Goal: Find specific page/section: Find specific page/section

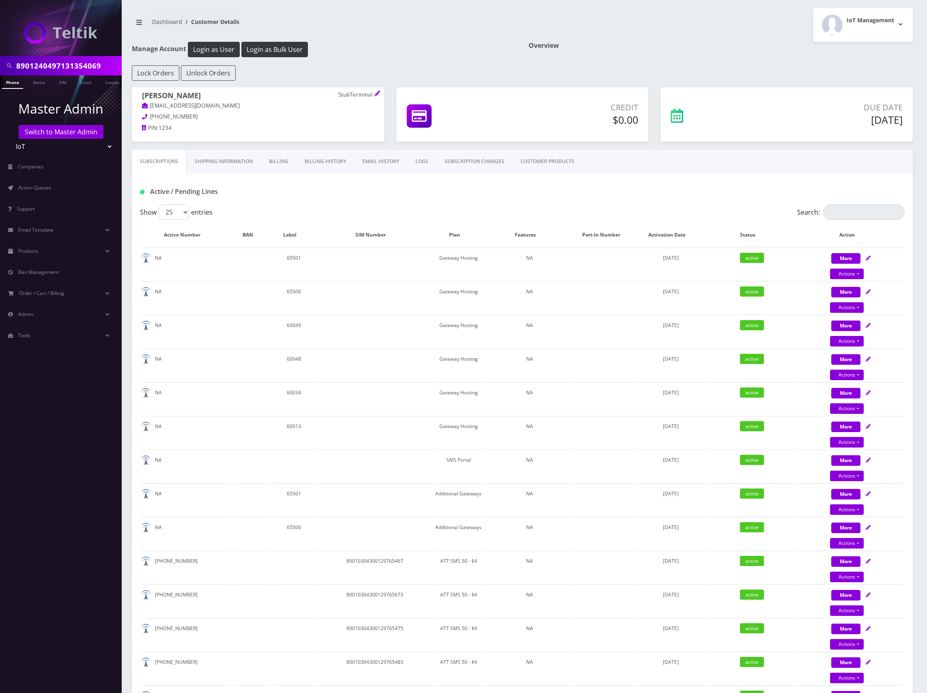
click at [230, 150] on link "Shipping Information" at bounding box center [224, 162] width 74 height 24
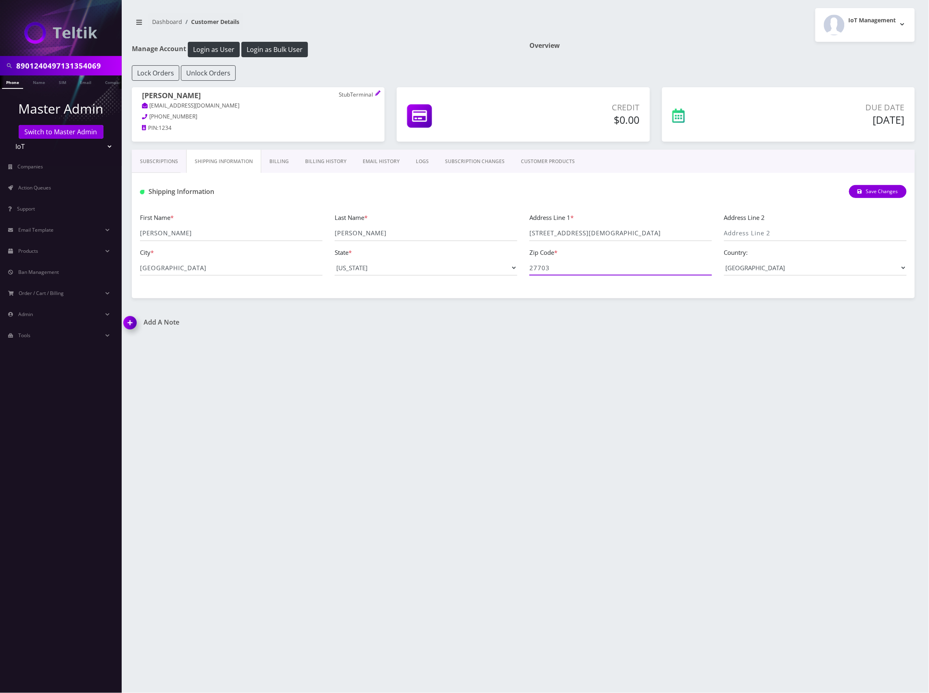
drag, startPoint x: 557, startPoint y: 270, endPoint x: 481, endPoint y: 261, distance: 76.8
click at [486, 262] on div "First Name * Nate Last Name * Porterfield Address Line 1 * 2600 baptist road Ad…" at bounding box center [523, 247] width 779 height 69
drag, startPoint x: 617, startPoint y: 237, endPoint x: 487, endPoint y: 229, distance: 130.5
click at [487, 229] on div "First Name * Nate Last Name * Porterfield Address Line 1 * 2600 baptist road Ad…" at bounding box center [523, 247] width 779 height 69
drag, startPoint x: 189, startPoint y: 272, endPoint x: 109, endPoint y: 270, distance: 79.9
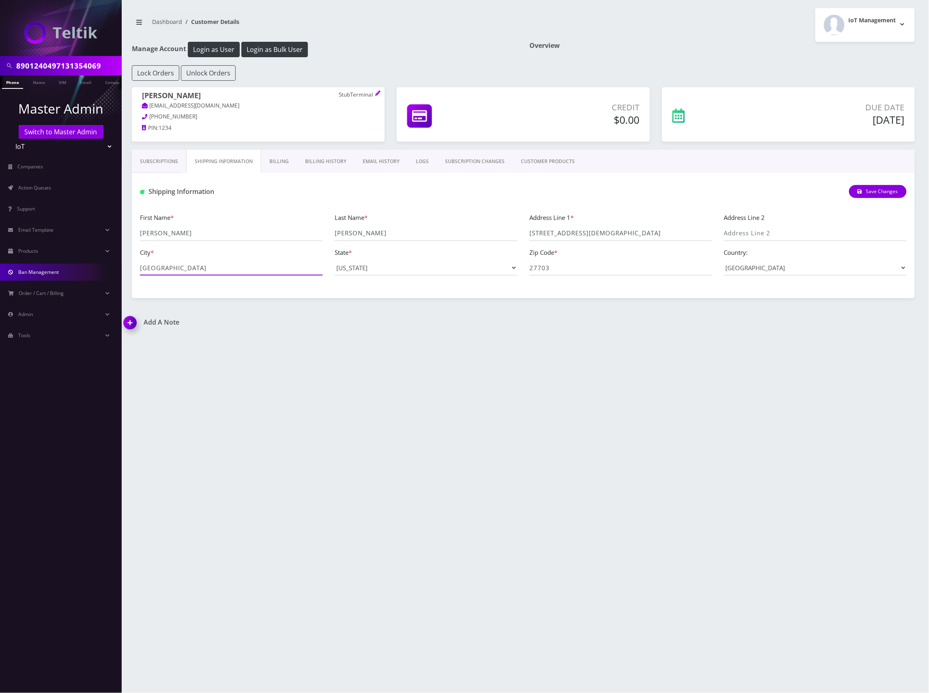
click at [109, 270] on div "8901240497131354069 Phone Name SIM Email Company Customer Master Admin Switch t…" at bounding box center [464, 346] width 929 height 693
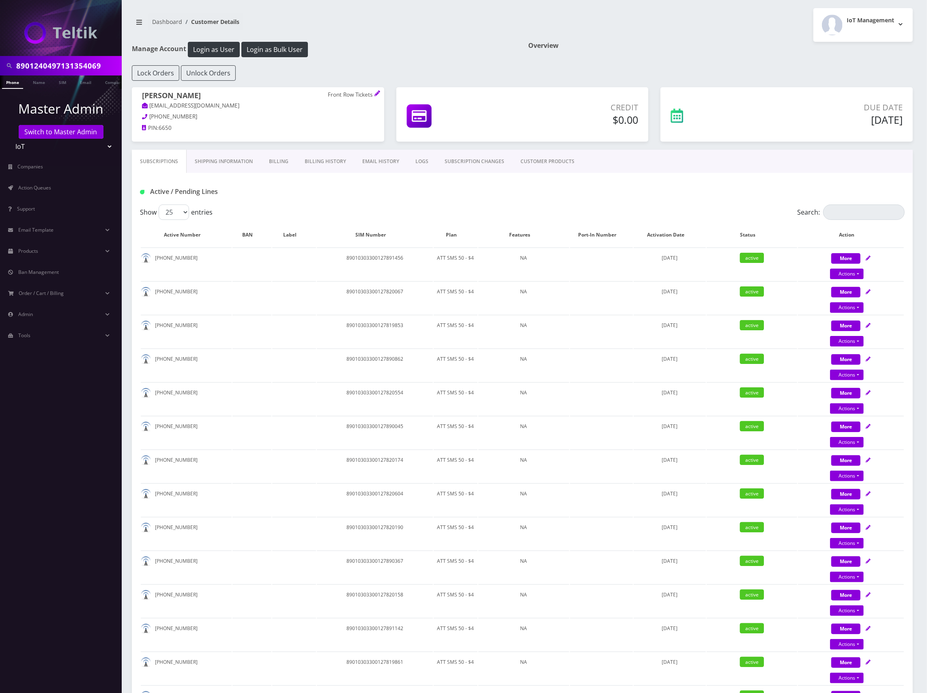
click at [220, 162] on link "Shipping Information" at bounding box center [224, 162] width 74 height 24
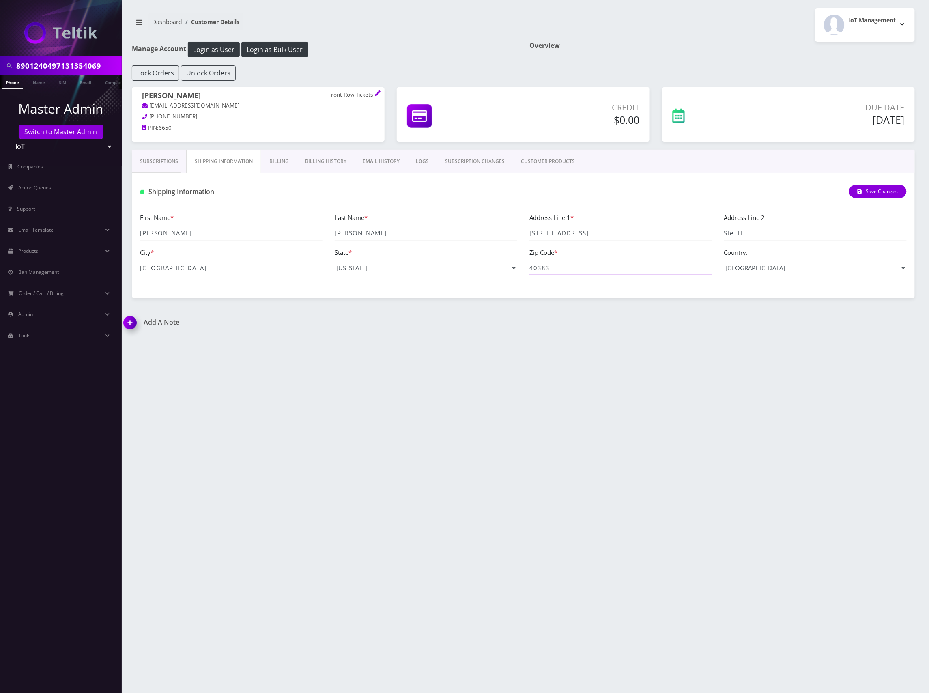
drag, startPoint x: 557, startPoint y: 270, endPoint x: 497, endPoint y: 262, distance: 61.0
click at [474, 264] on div "First Name * Jeremy Last Name * Hendricks Address Line 1 * 209 N Main St. Addre…" at bounding box center [523, 247] width 779 height 69
drag, startPoint x: 591, startPoint y: 234, endPoint x: 485, endPoint y: 226, distance: 105.8
click at [484, 226] on div "First Name * Jeremy Last Name * Hendricks Address Line 1 * 209 N Main St. Addre…" at bounding box center [523, 247] width 779 height 69
drag, startPoint x: 172, startPoint y: 270, endPoint x: 123, endPoint y: 272, distance: 49.1
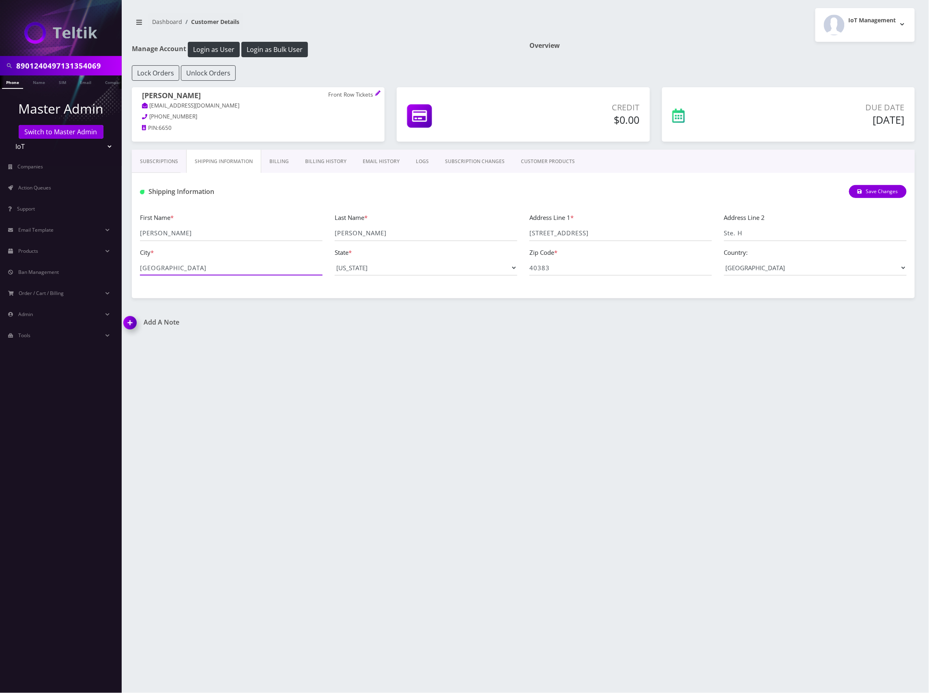
click at [123, 272] on div "8901240497131354069 Phone Name SIM Email Company Customer Dashboard Customer De…" at bounding box center [523, 346] width 811 height 693
click at [549, 165] on link "CUSTOMER PRODUCTS" at bounding box center [548, 162] width 70 height 24
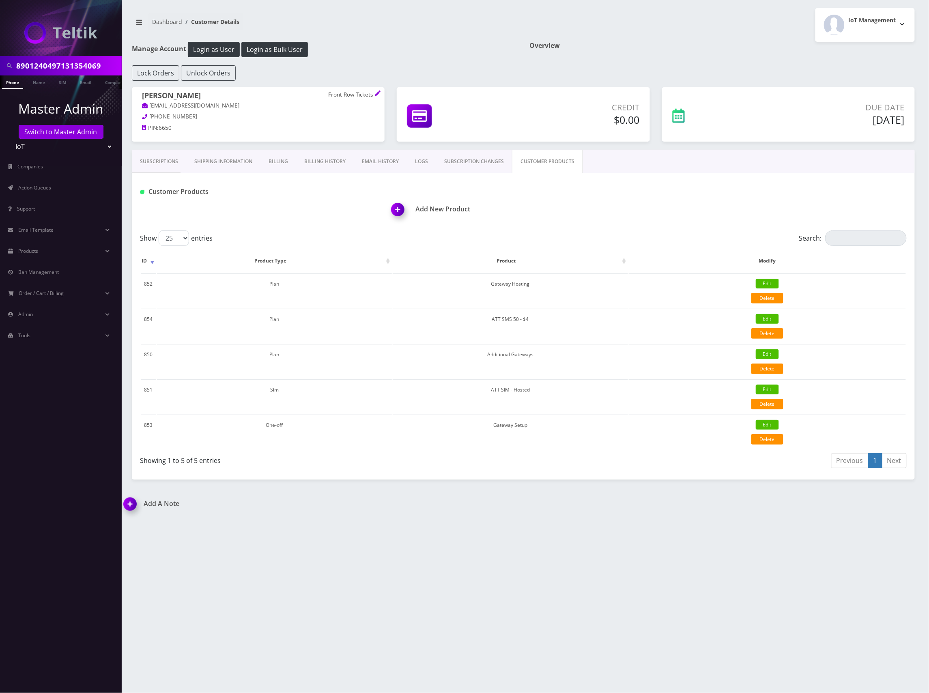
click at [617, 524] on div "8901240497131354069 Phone Name SIM Email Company Customer Dashboard Customer De…" at bounding box center [523, 346] width 811 height 693
click at [607, 515] on div "Add A Note *Please Enter Note Save Note By Date Note" at bounding box center [523, 509] width 811 height 19
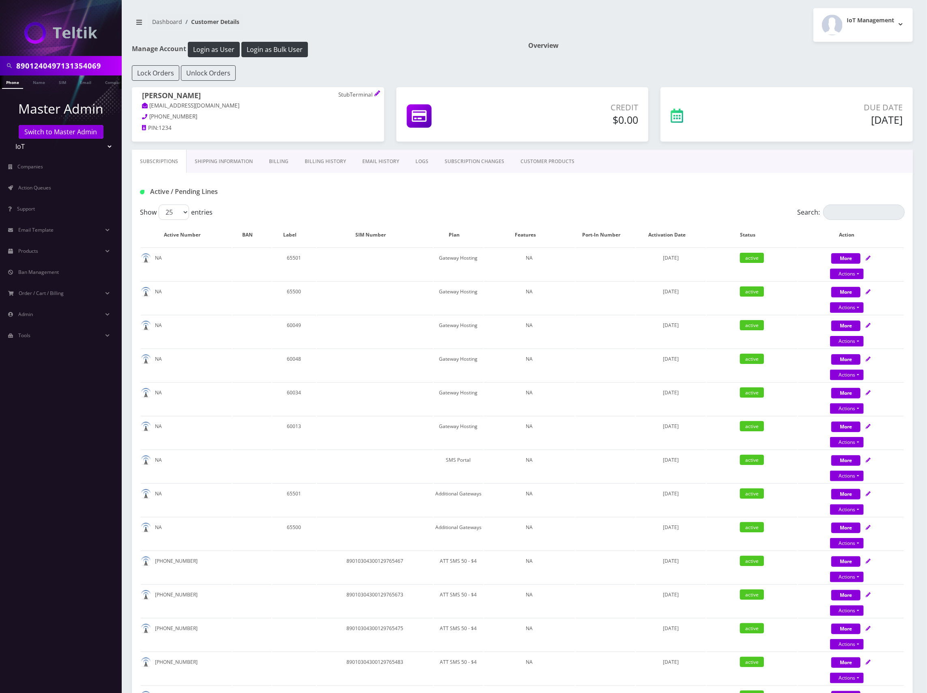
click at [555, 163] on link "CUSTOMER PRODUCTS" at bounding box center [547, 162] width 70 height 24
